Goal: Task Accomplishment & Management: Complete application form

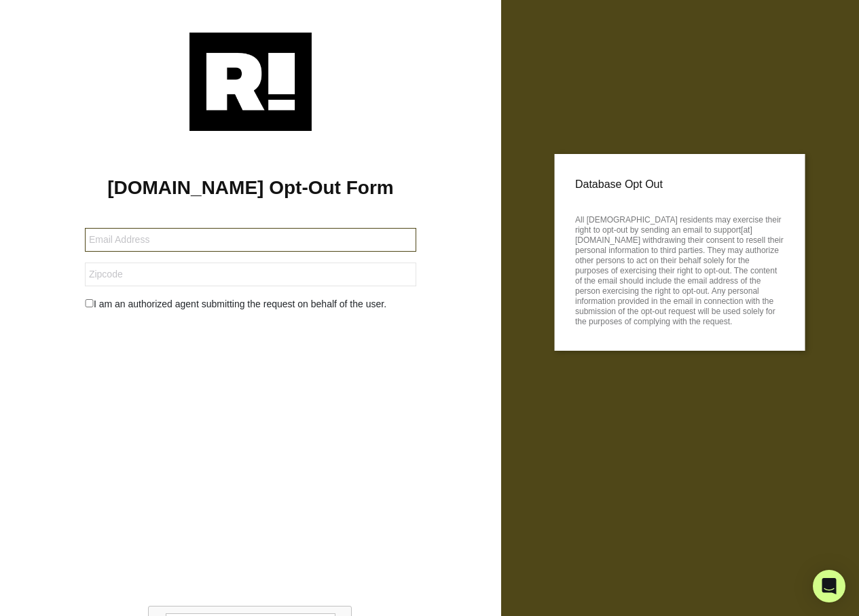
type input "[EMAIL_ADDRESS][DOMAIN_NAME]"
type input "79912"
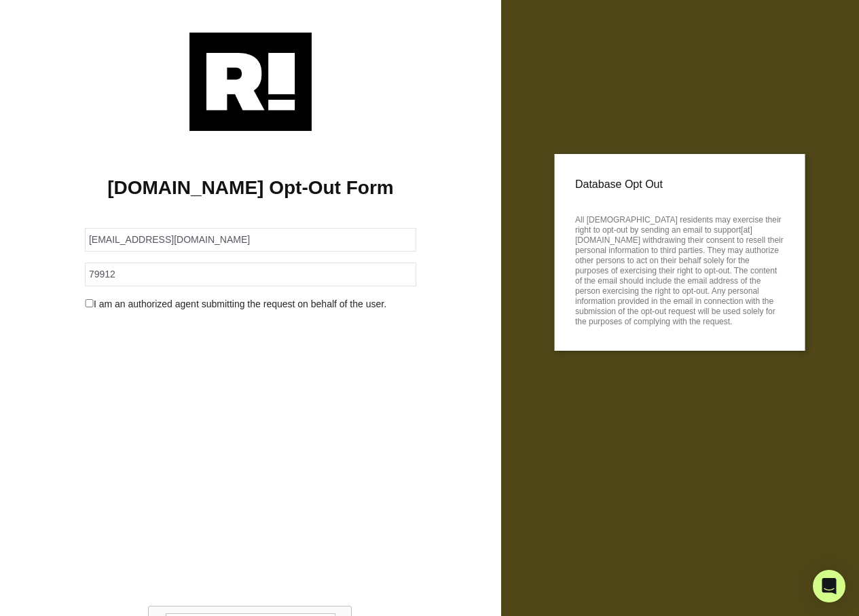
type textarea "0cAFcWeA5JOq1wtA16VYCq5fjZ6QgkvKZB1BgEdw4idmmR9K3hsdnunPnwI3dEYpKstCFJJZKfqIoDV…"
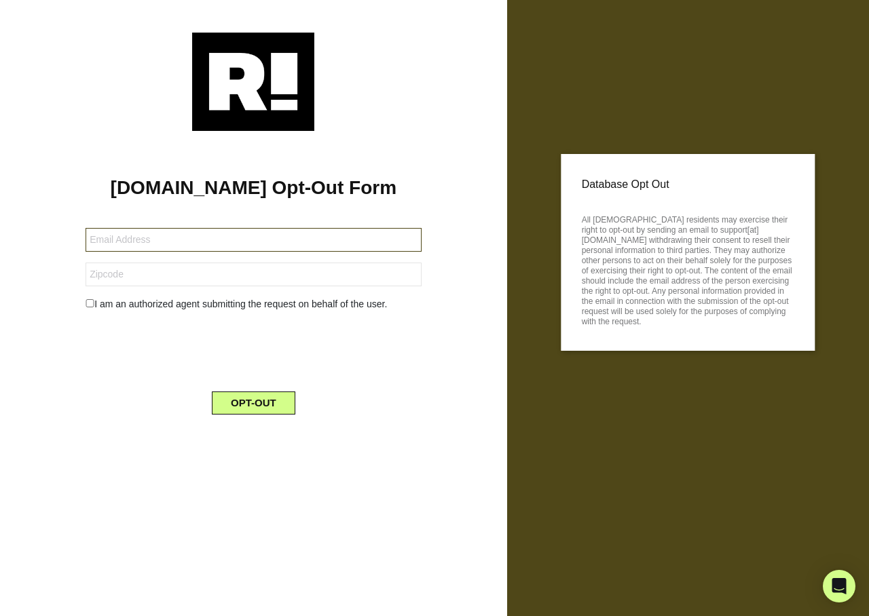
type input "johnsonair@bellsouth.net"
type input "33037"
